Goal: Task Accomplishment & Management: Complete application form

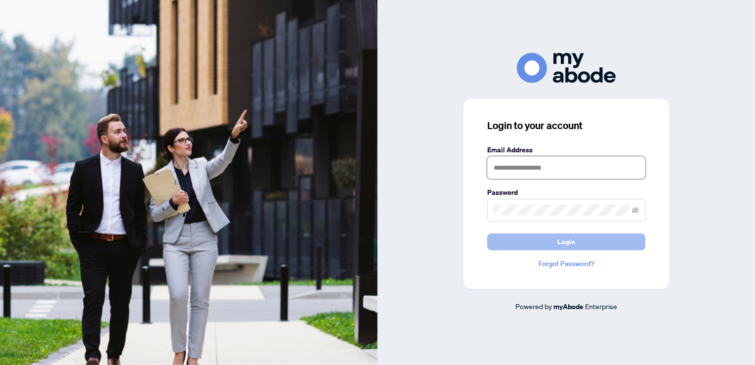
type input "**********"
click at [531, 238] on button "Login" at bounding box center [566, 241] width 158 height 17
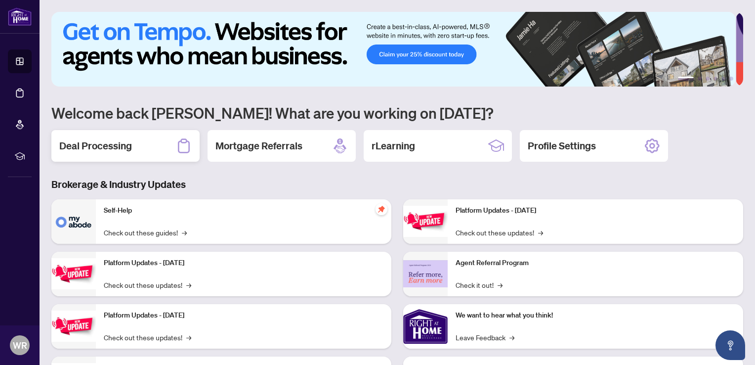
click at [83, 143] on h2 "Deal Processing" at bounding box center [95, 146] width 73 height 14
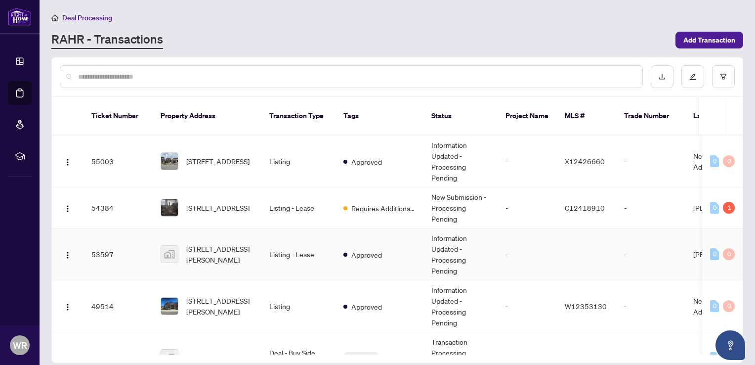
click at [282, 244] on td "Listing - Lease" at bounding box center [298, 254] width 74 height 52
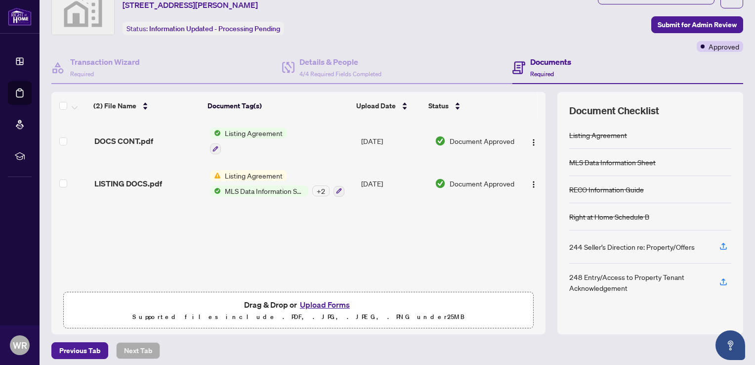
scroll to position [48, 0]
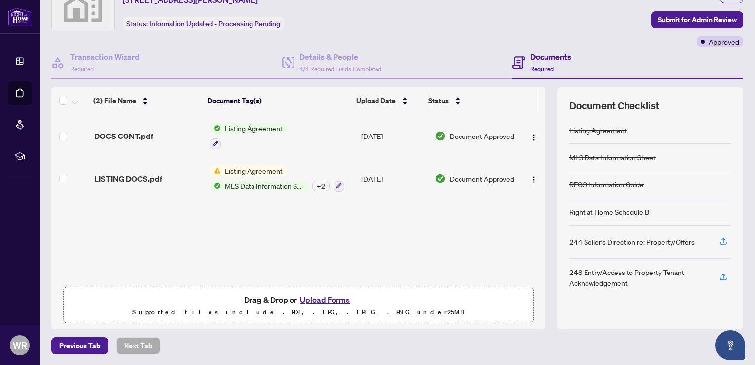
click at [335, 303] on button "Upload Forms" at bounding box center [325, 299] width 56 height 13
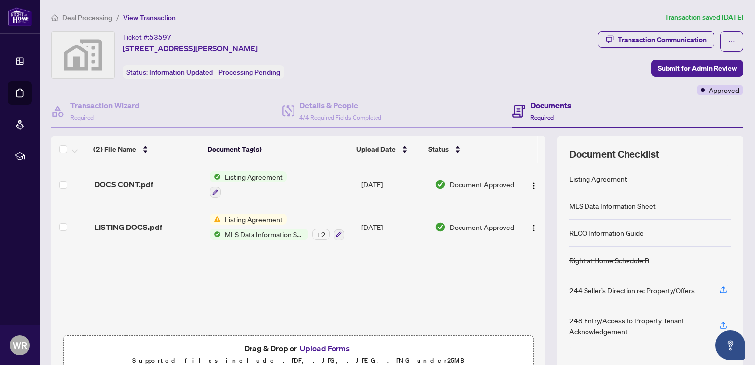
scroll to position [9, 0]
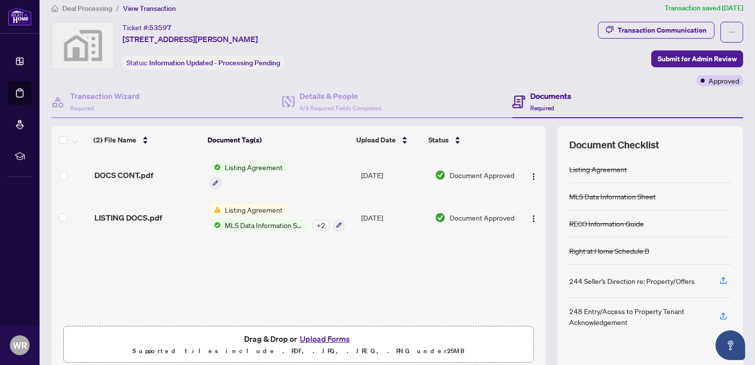
click at [307, 335] on button "Upload Forms" at bounding box center [325, 338] width 56 height 13
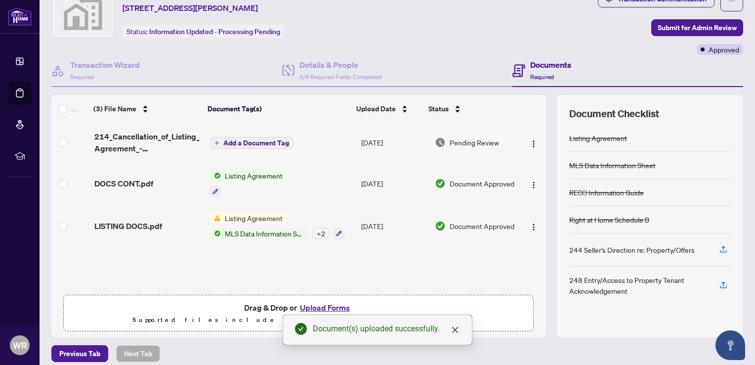
scroll to position [48, 0]
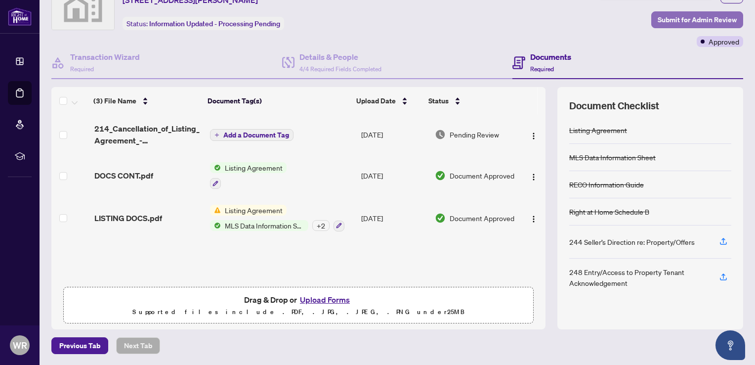
click at [660, 20] on span "Submit for Admin Review" at bounding box center [697, 20] width 79 height 16
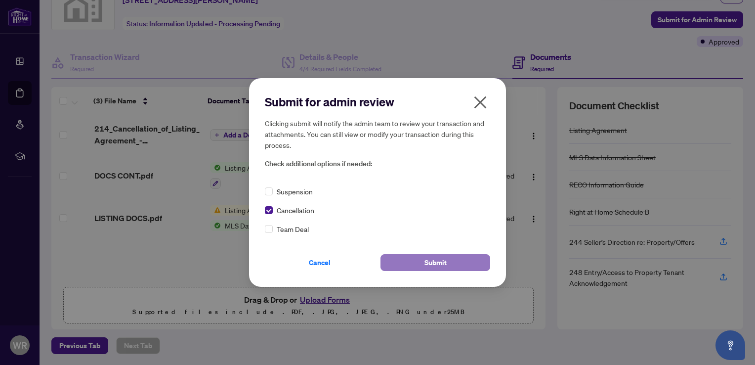
click at [392, 259] on button "Submit" at bounding box center [436, 262] width 110 height 17
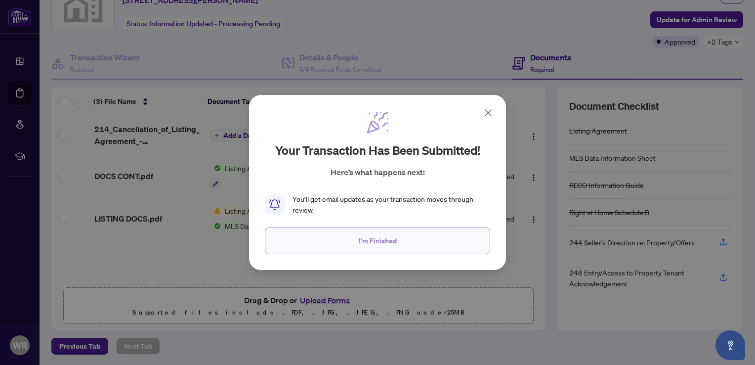
click at [384, 235] on span "I'm Finished" at bounding box center [378, 241] width 38 height 16
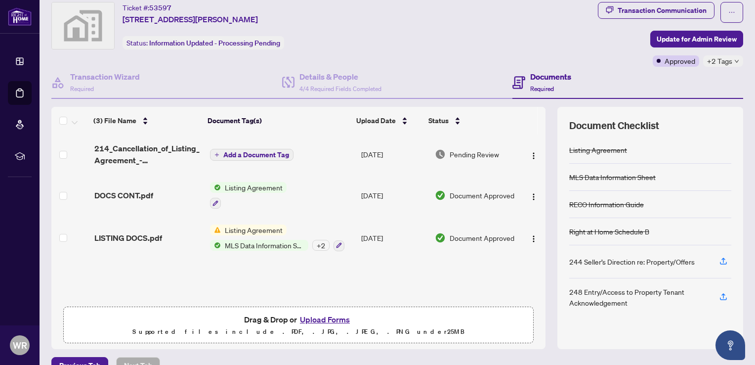
scroll to position [0, 0]
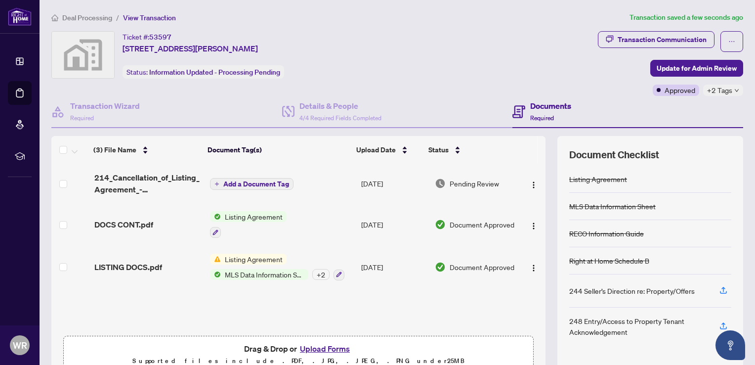
click at [104, 16] on span "Deal Processing" at bounding box center [87, 17] width 50 height 9
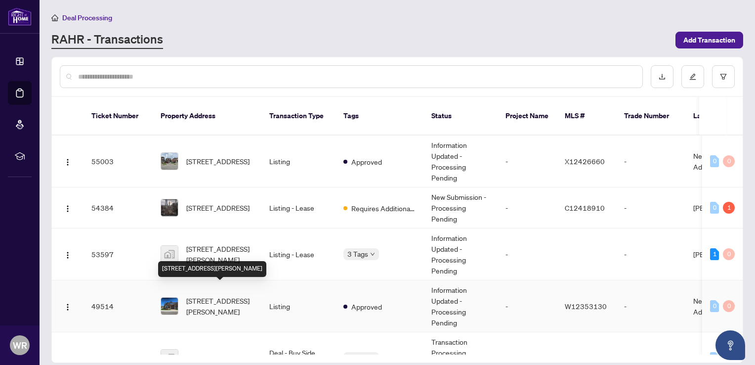
click at [221, 295] on span "[STREET_ADDRESS][PERSON_NAME]" at bounding box center [219, 306] width 67 height 22
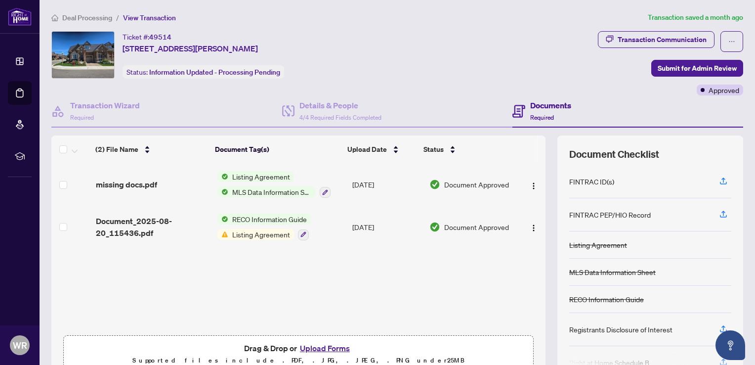
click at [326, 348] on button "Upload Forms" at bounding box center [325, 348] width 56 height 13
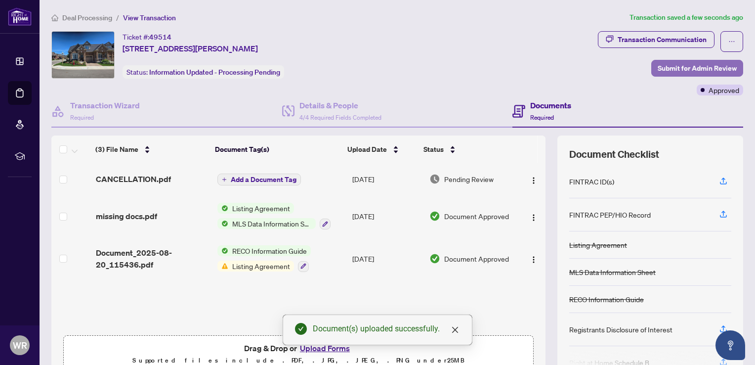
click at [659, 68] on span "Submit for Admin Review" at bounding box center [697, 68] width 79 height 16
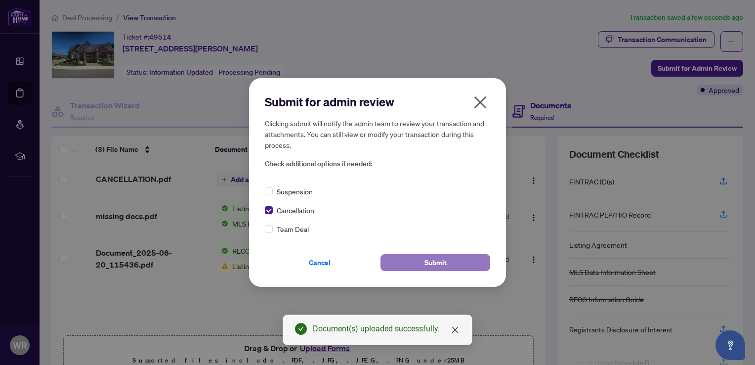
click at [395, 258] on button "Submit" at bounding box center [436, 262] width 110 height 17
